Goal: Navigation & Orientation: Find specific page/section

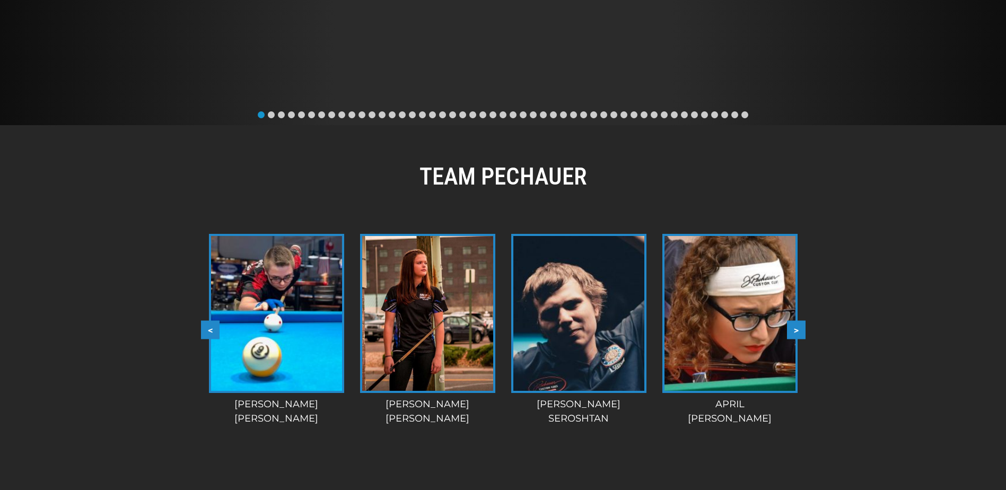
scroll to position [769, 0]
click at [799, 321] on button ">" at bounding box center [796, 330] width 19 height 19
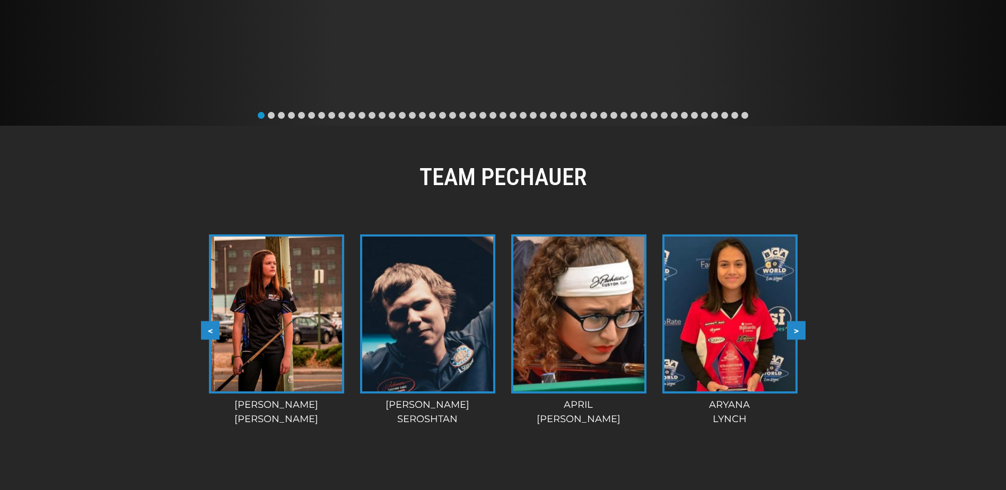
click at [799, 321] on button ">" at bounding box center [796, 330] width 19 height 19
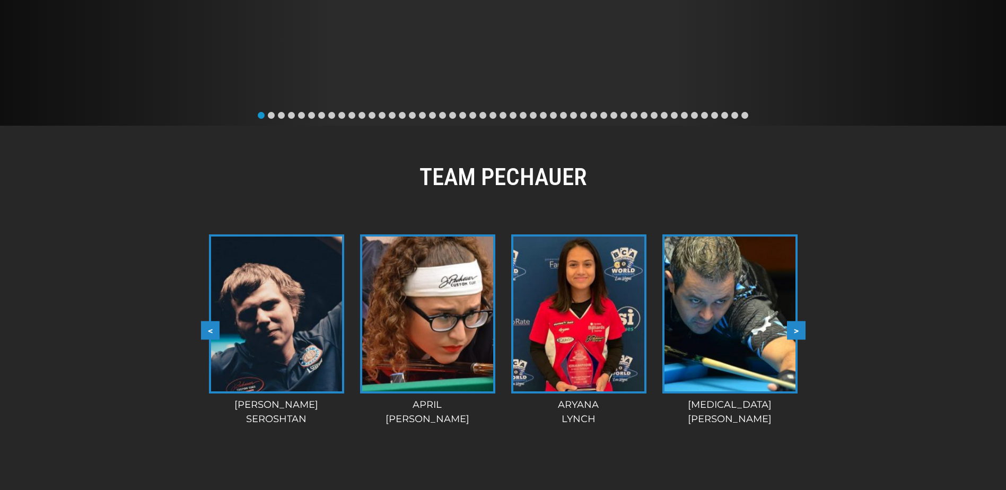
click at [799, 321] on button ">" at bounding box center [796, 330] width 19 height 19
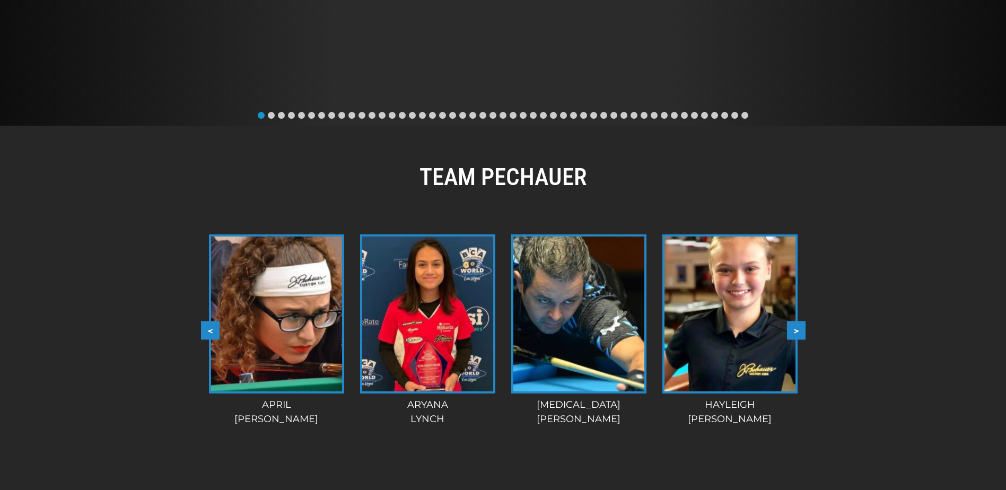
click at [799, 321] on button ">" at bounding box center [796, 330] width 19 height 19
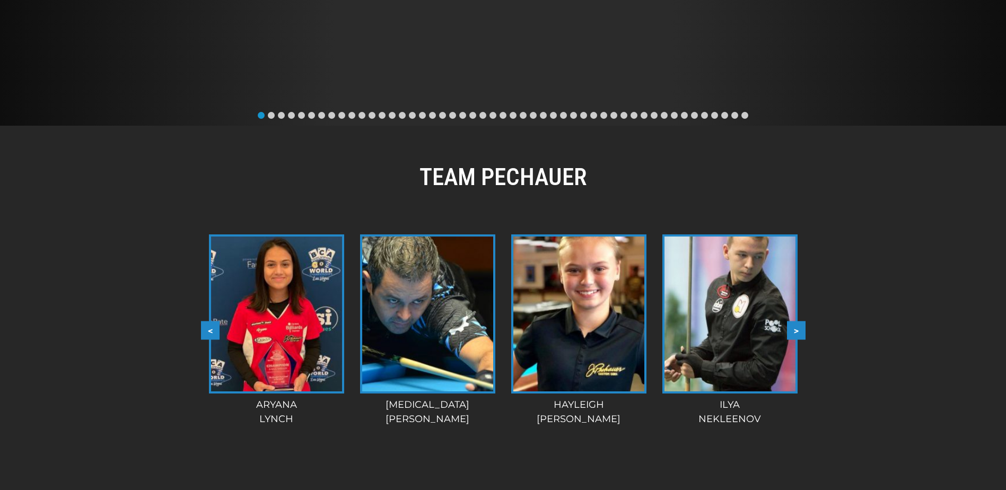
click at [799, 321] on button ">" at bounding box center [796, 330] width 19 height 19
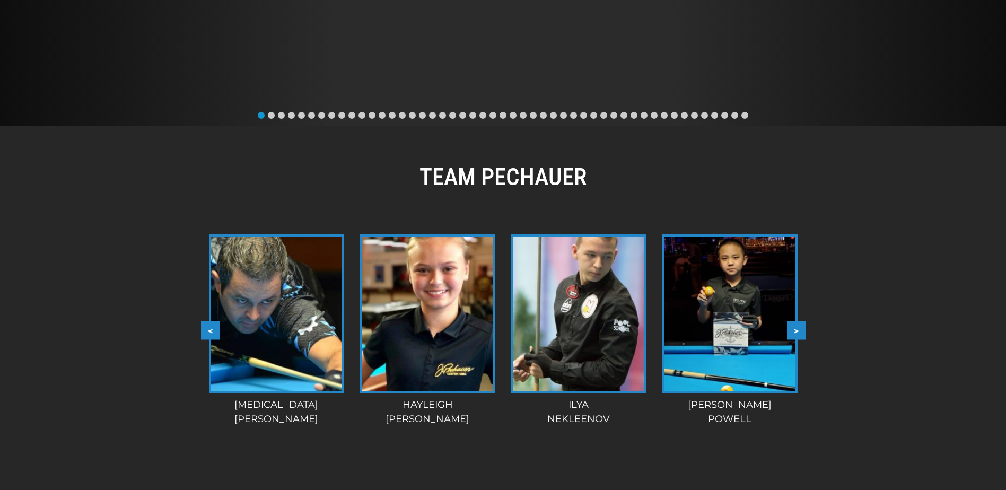
click at [799, 321] on button ">" at bounding box center [796, 330] width 19 height 19
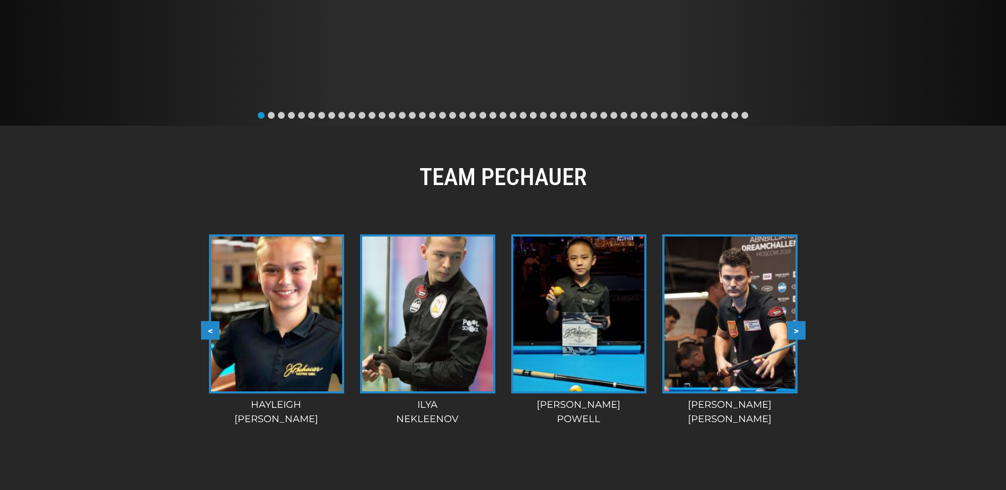
click at [799, 321] on button ">" at bounding box center [796, 330] width 19 height 19
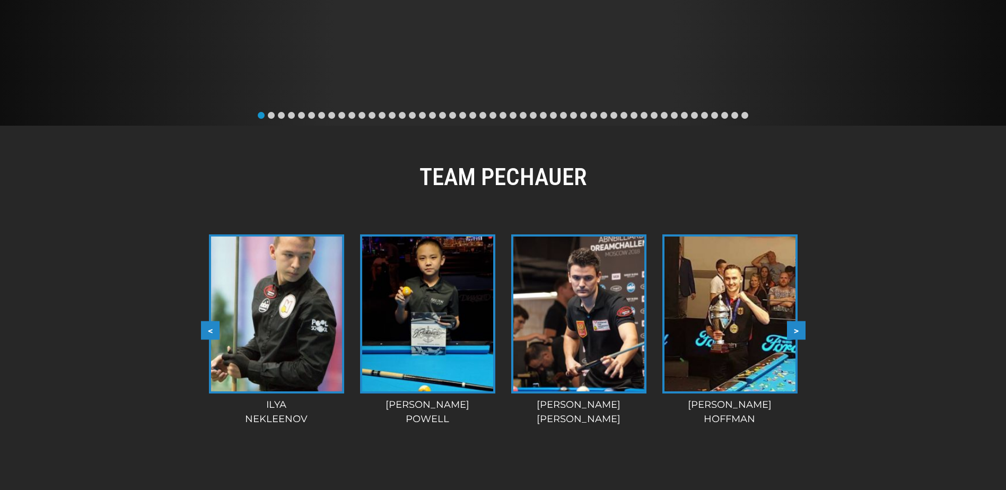
click at [799, 321] on button ">" at bounding box center [796, 330] width 19 height 19
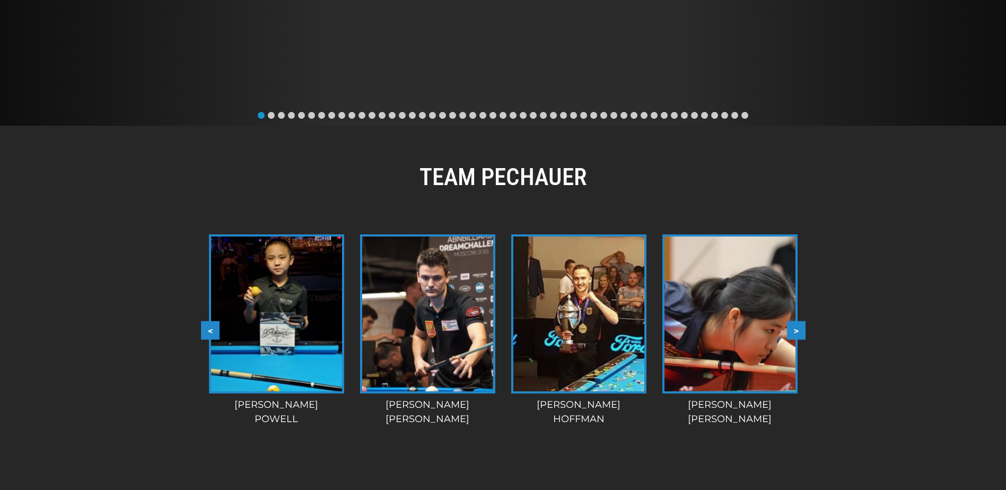
click at [799, 321] on button ">" at bounding box center [796, 330] width 19 height 19
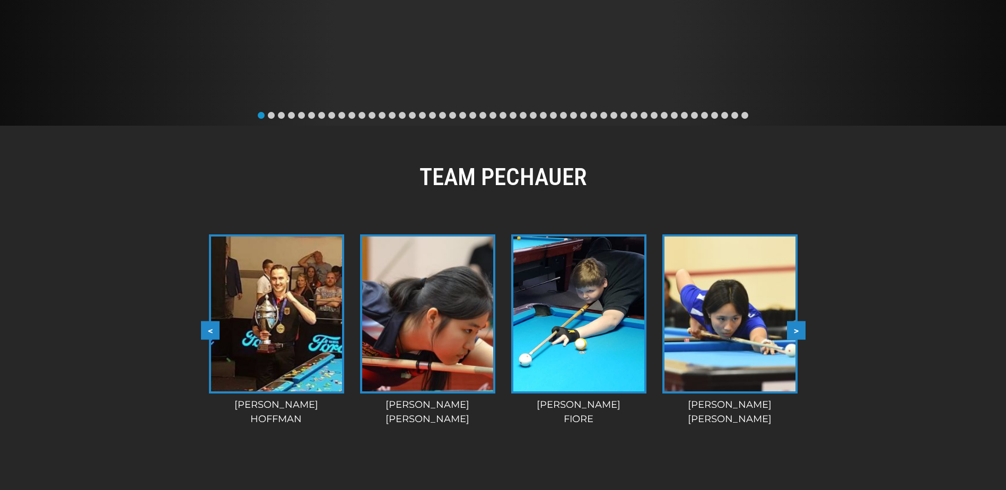
click at [799, 321] on button ">" at bounding box center [796, 330] width 19 height 19
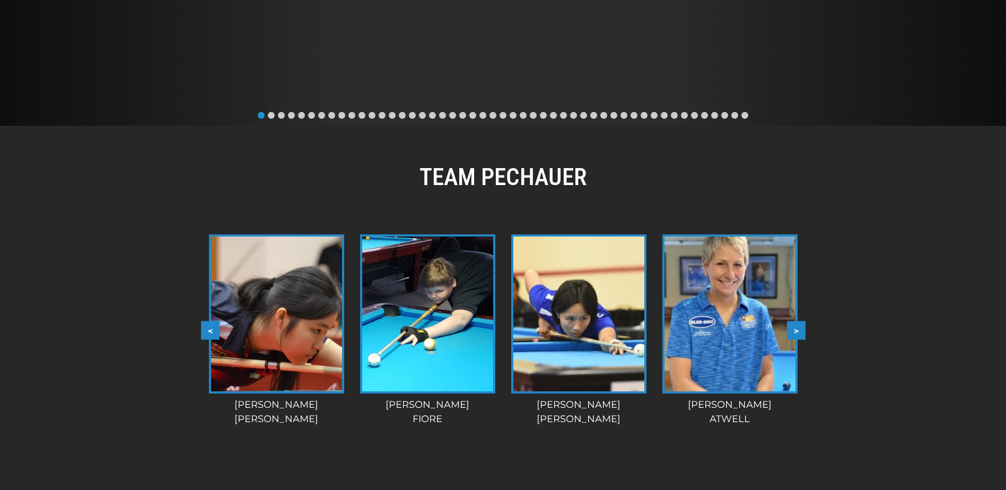
click at [799, 321] on button ">" at bounding box center [796, 330] width 19 height 19
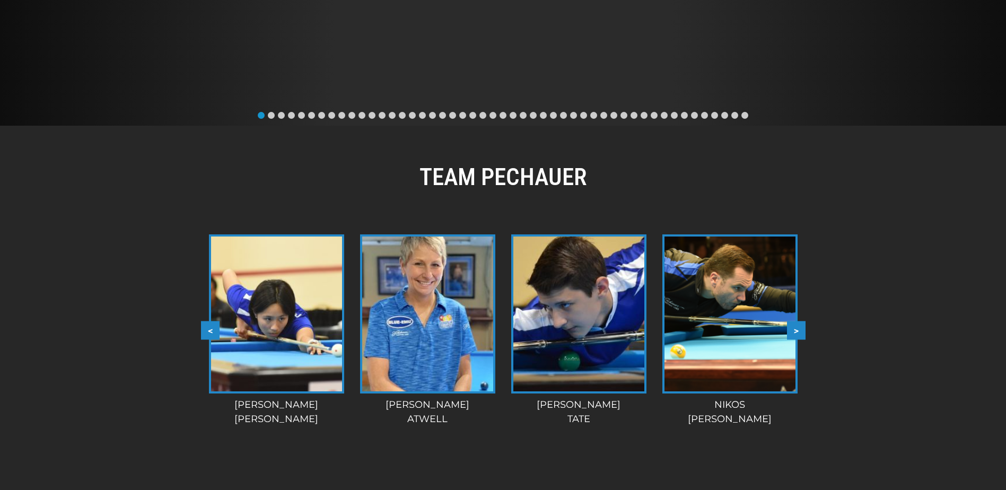
click at [799, 321] on button ">" at bounding box center [796, 330] width 19 height 19
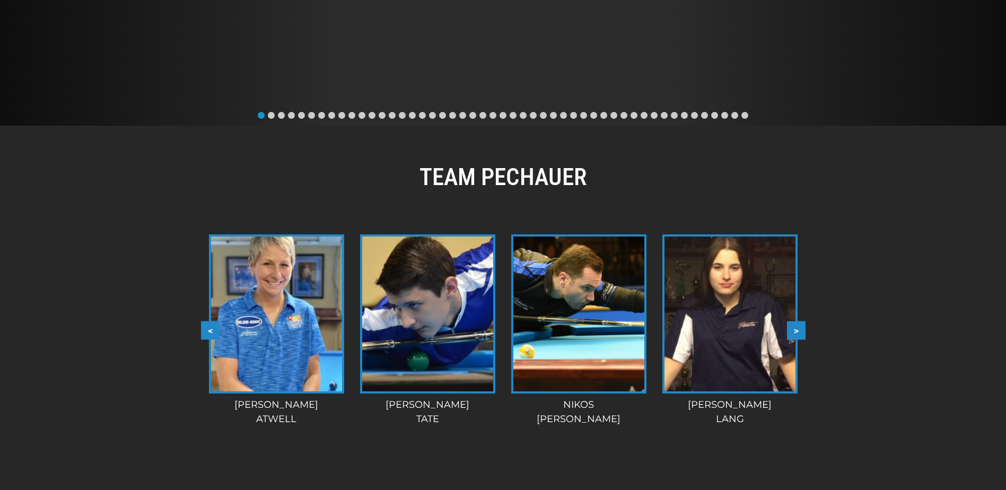
click at [799, 321] on button ">" at bounding box center [796, 330] width 19 height 19
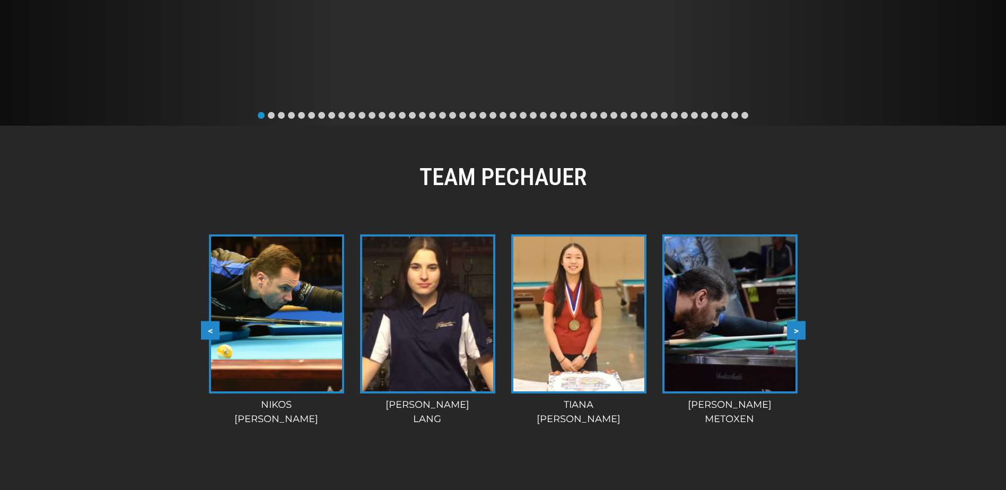
click at [799, 321] on button ">" at bounding box center [796, 330] width 19 height 19
